Goal: Find specific page/section: Find specific page/section

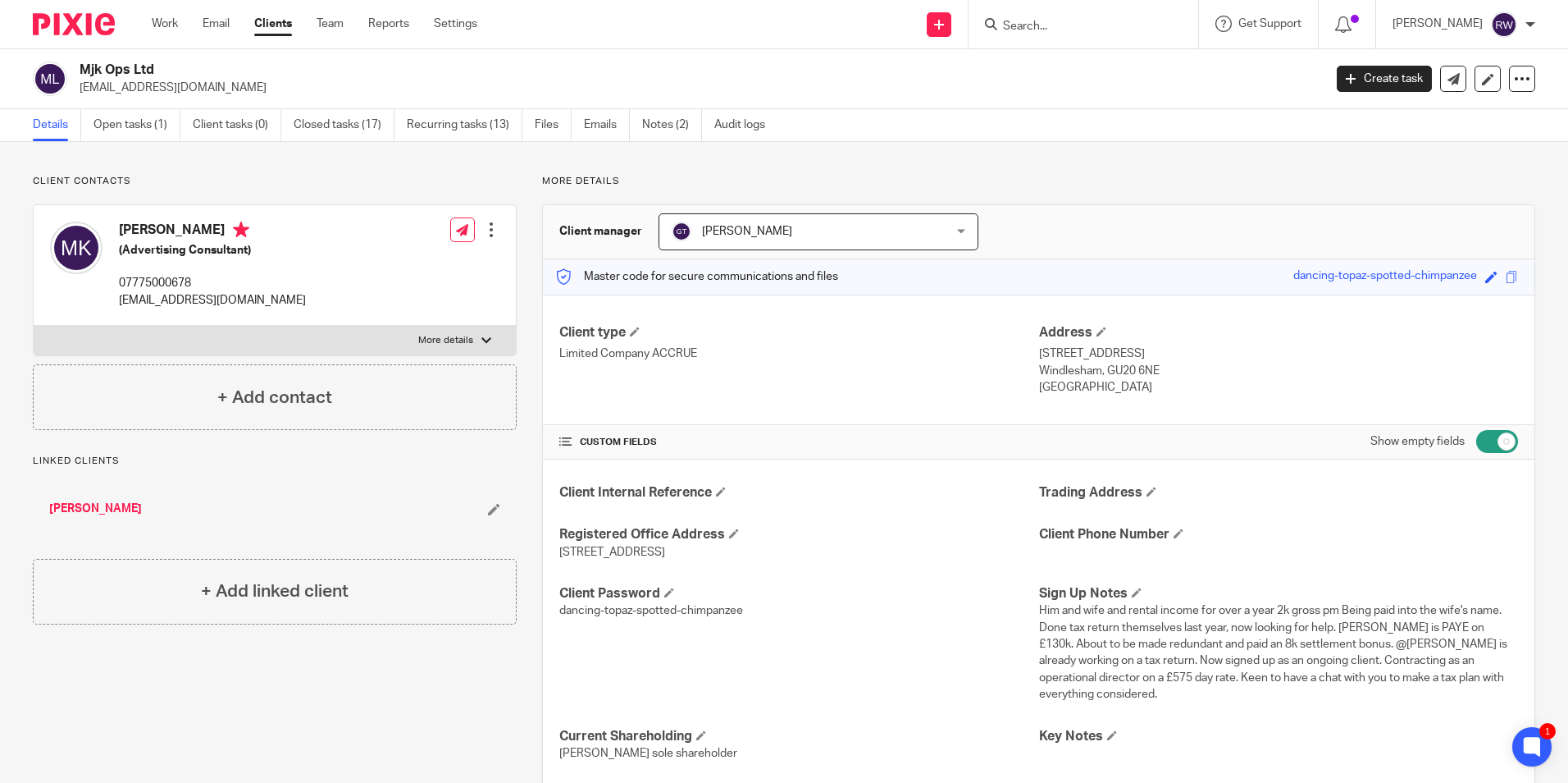
click at [1072, 26] on input "Search" at bounding box center [1075, 26] width 147 height 14
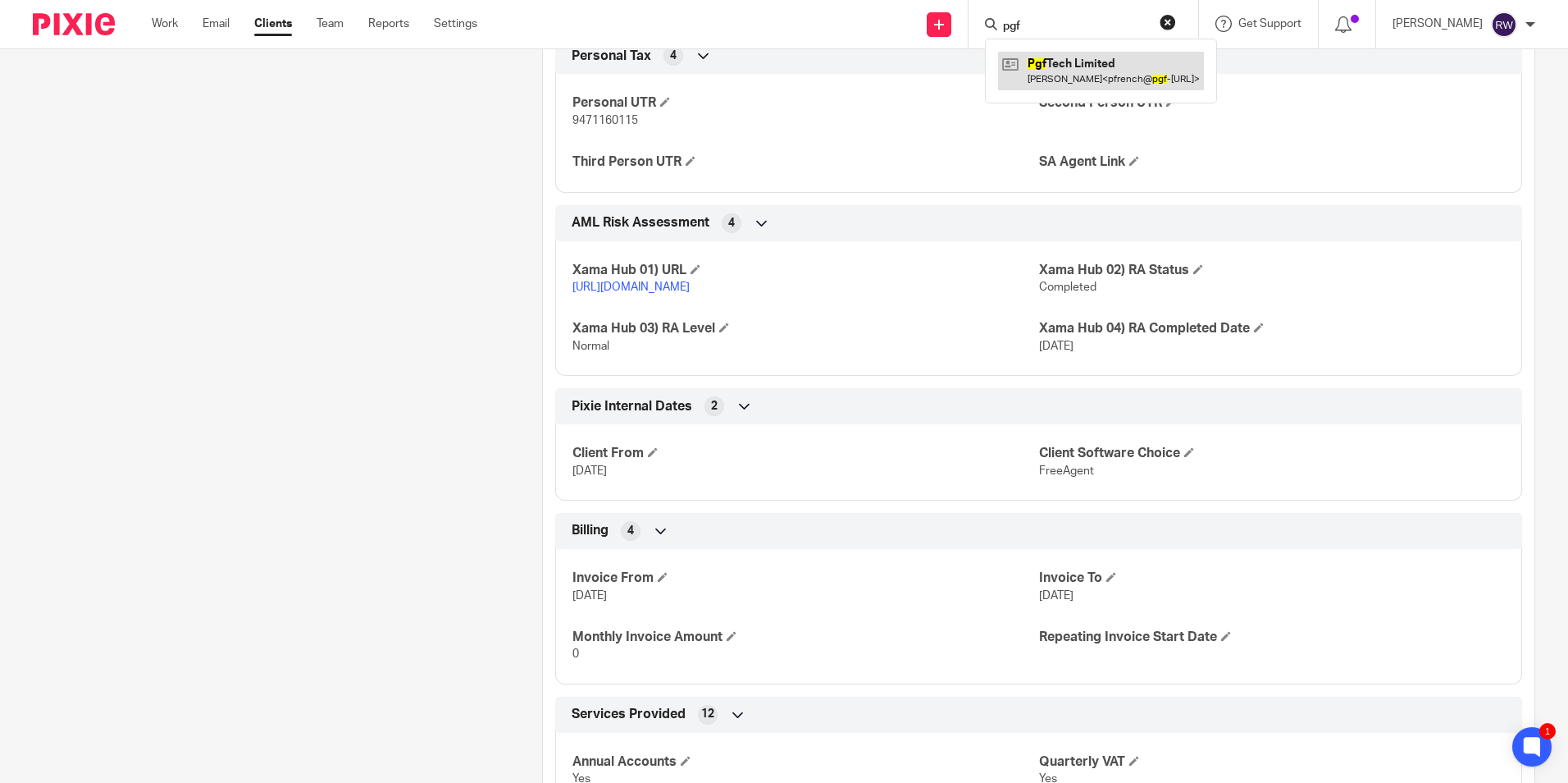
type input "pgf"
click at [1134, 66] on link at bounding box center [1101, 71] width 206 height 37
